Goal: Transaction & Acquisition: Purchase product/service

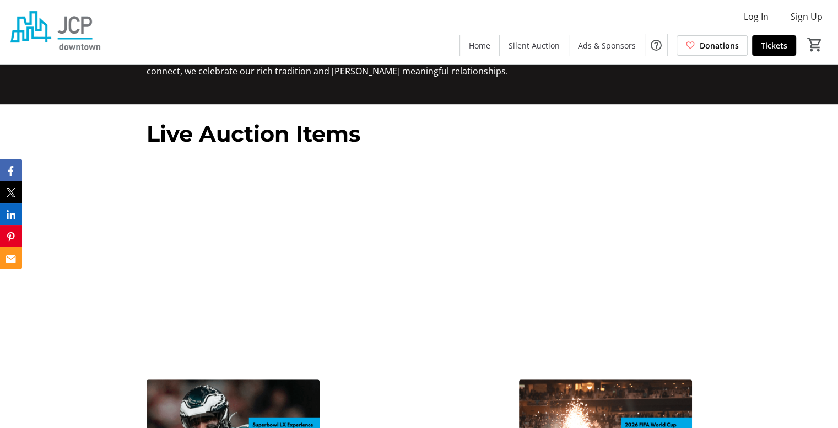
scroll to position [187, 0]
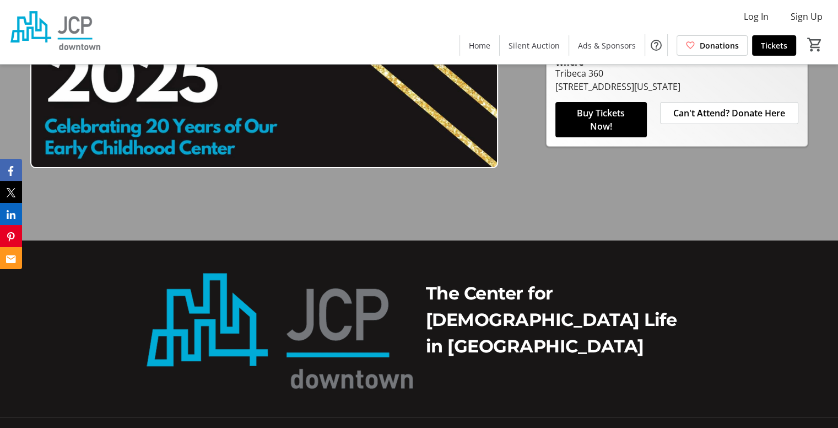
click at [582, 133] on span "Buy Tickets Now!" at bounding box center [601, 119] width 65 height 26
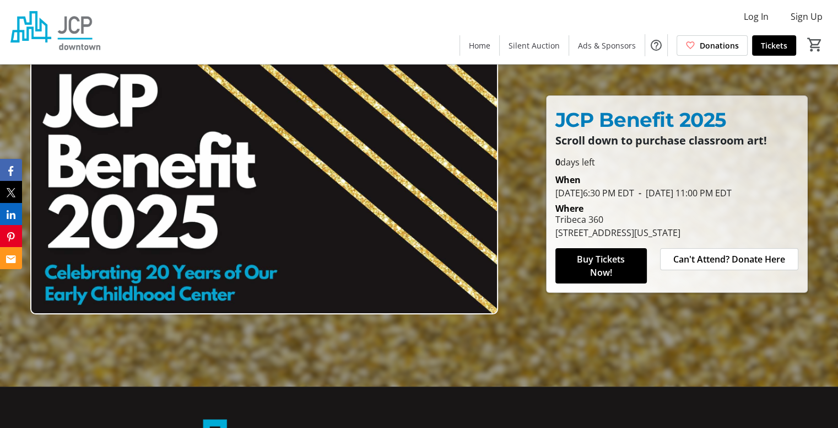
scroll to position [43, 0]
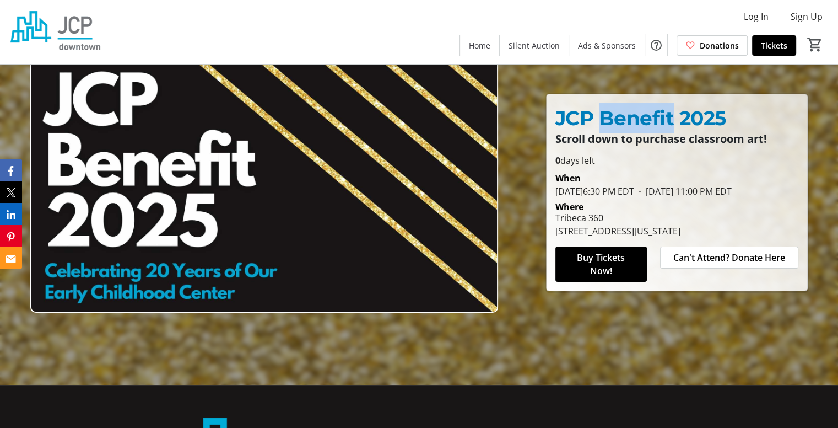
drag, startPoint x: 599, startPoint y: 115, endPoint x: 675, endPoint y: 113, distance: 75.5
click at [675, 113] on span "JCP Benefit 2025" at bounding box center [640, 118] width 171 height 24
copy span "Benefit"
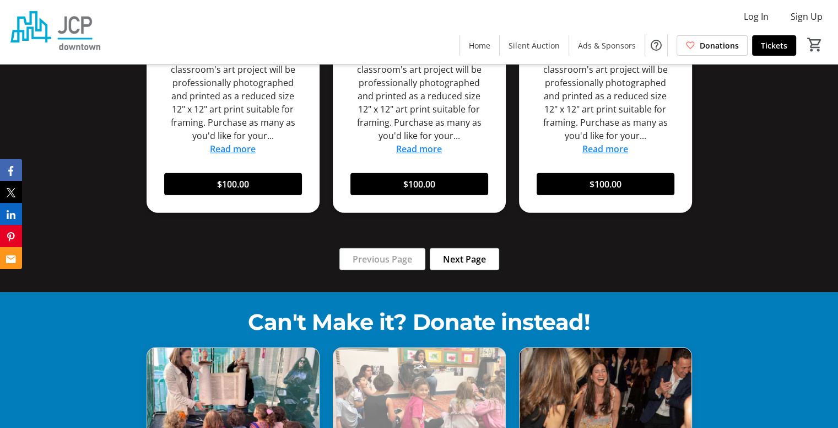
scroll to position [3068, 0]
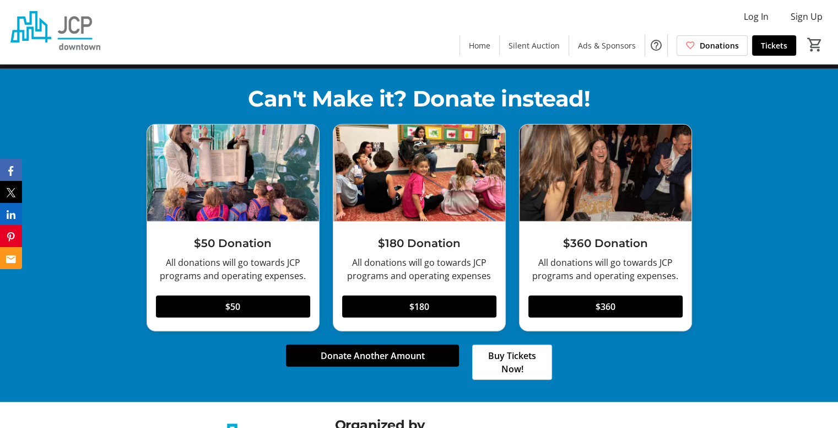
drag, startPoint x: 339, startPoint y: 342, endPoint x: 581, endPoint y: 338, distance: 241.4
drag, startPoint x: 331, startPoint y: 340, endPoint x: 591, endPoint y: 347, distance: 260.7
copy div "[DEMOGRAPHIC_DATA] Community Project"
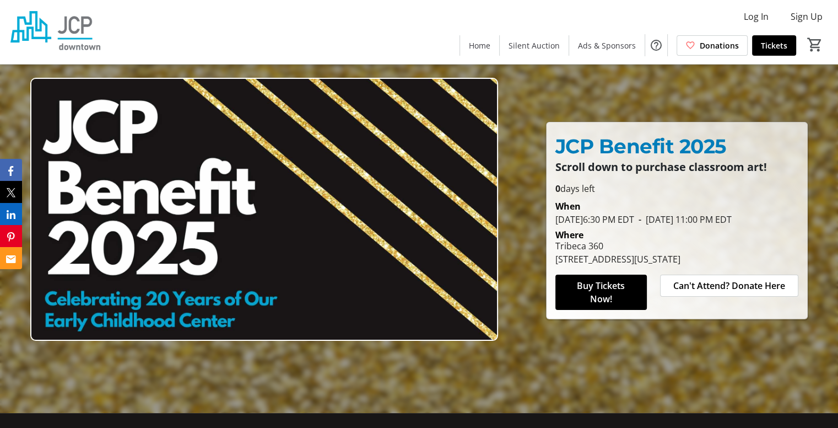
scroll to position [0, 0]
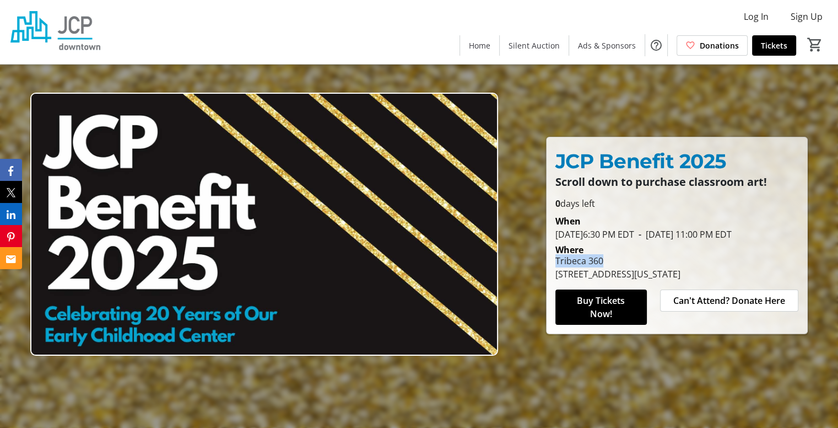
drag, startPoint x: 606, startPoint y: 255, endPoint x: 555, endPoint y: 258, distance: 50.8
click at [555, 258] on div "Tribeca 360" at bounding box center [617, 260] width 125 height 13
copy div "Tribeca 360"
